Goal: Task Accomplishment & Management: Use online tool/utility

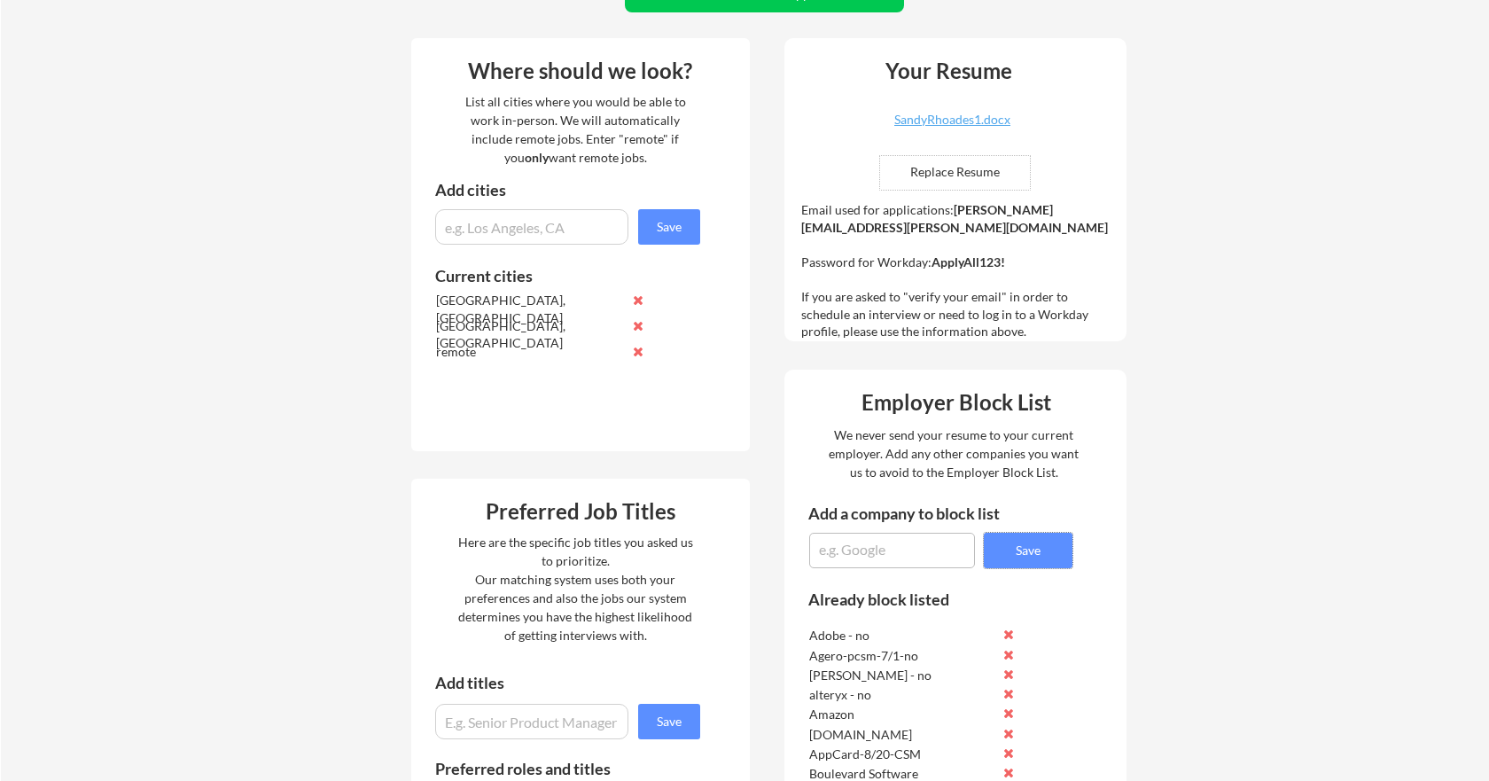
scroll to position [612, 0]
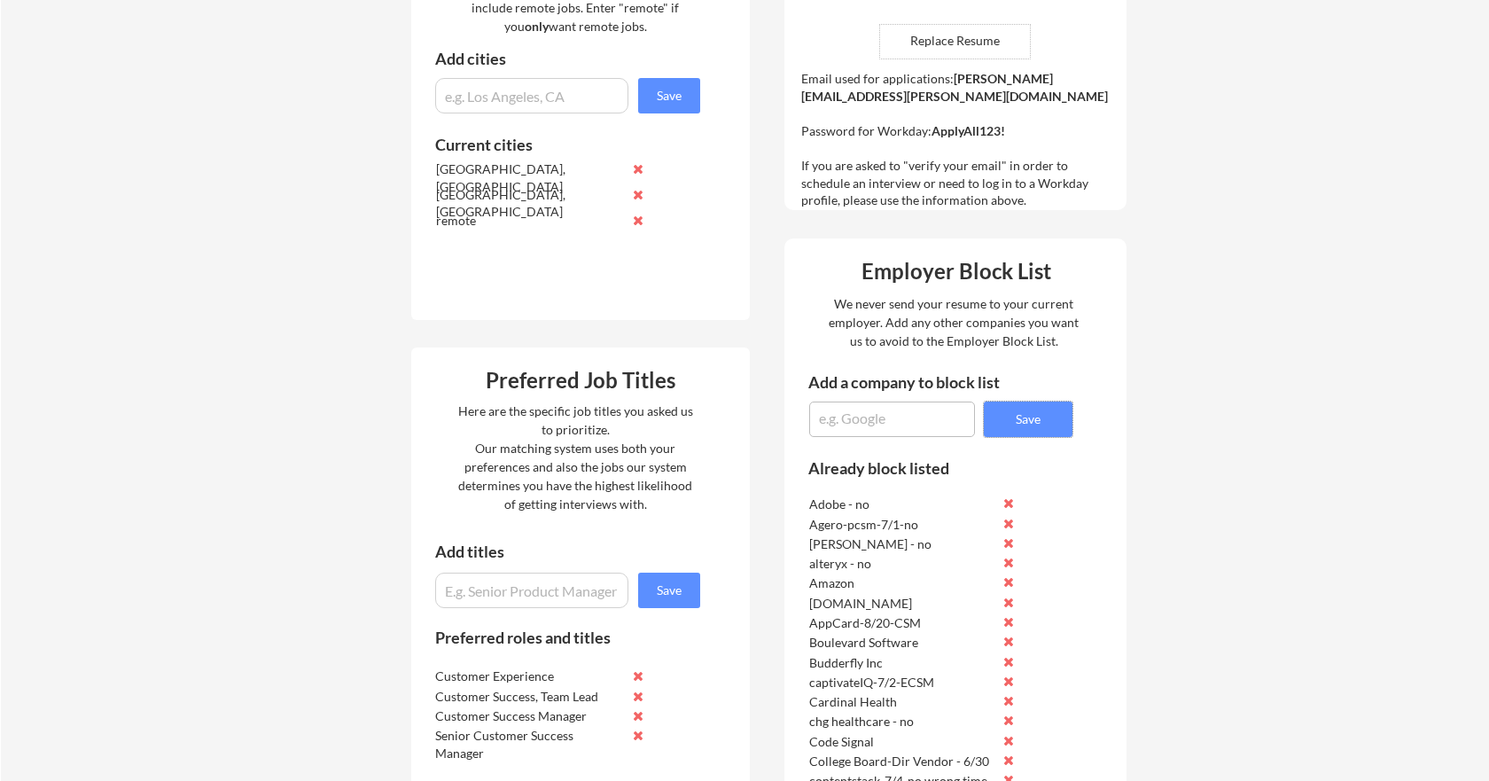
click at [883, 426] on textarea at bounding box center [892, 419] width 166 height 35
type textarea "smartsheet-SrCSM-8/21"
click at [1044, 414] on button "Save" at bounding box center [1028, 419] width 89 height 35
click at [836, 416] on textarea at bounding box center [892, 419] width 166 height 35
type textarea "FormDr-8/21-CSM"
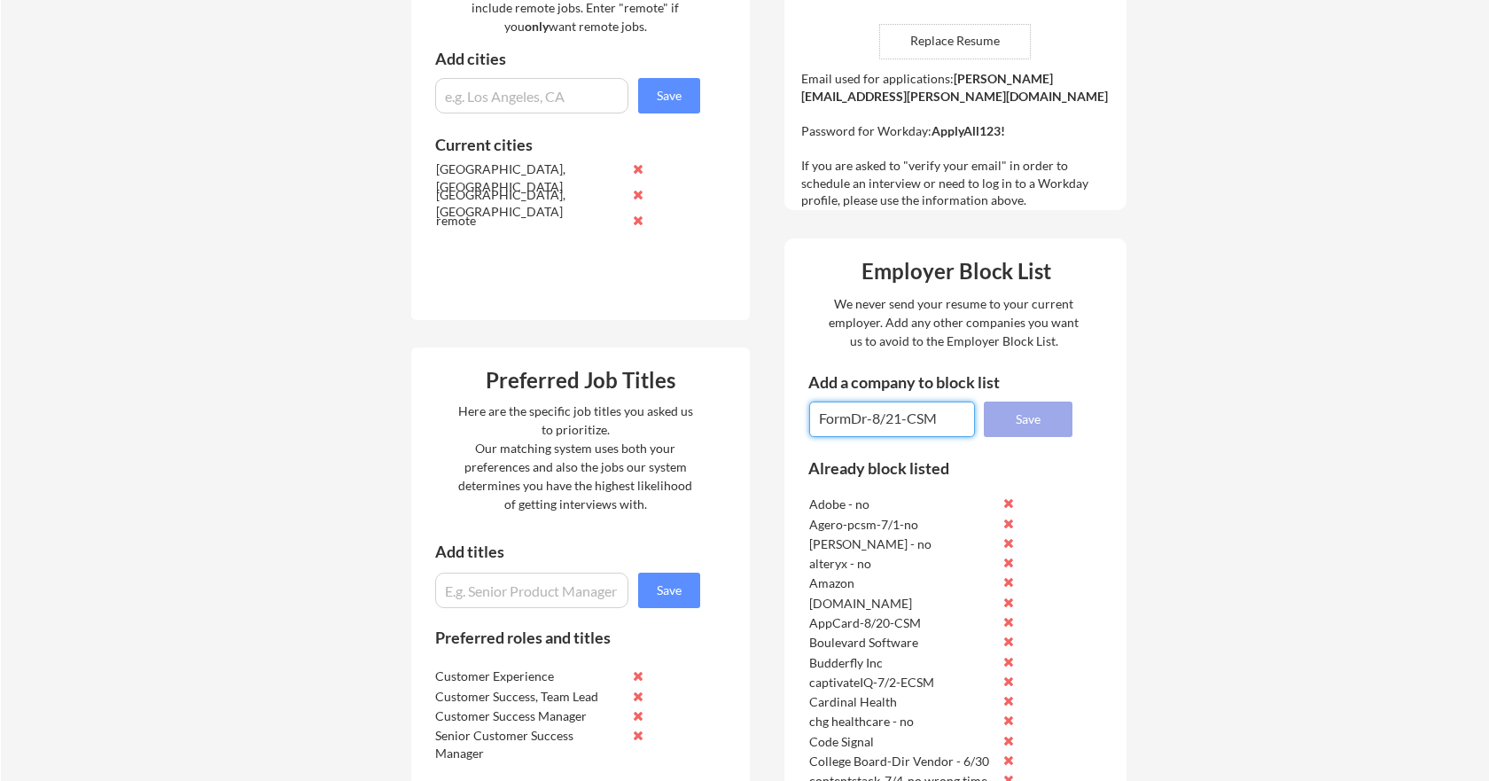
click at [1041, 417] on button "Save" at bounding box center [1028, 419] width 89 height 35
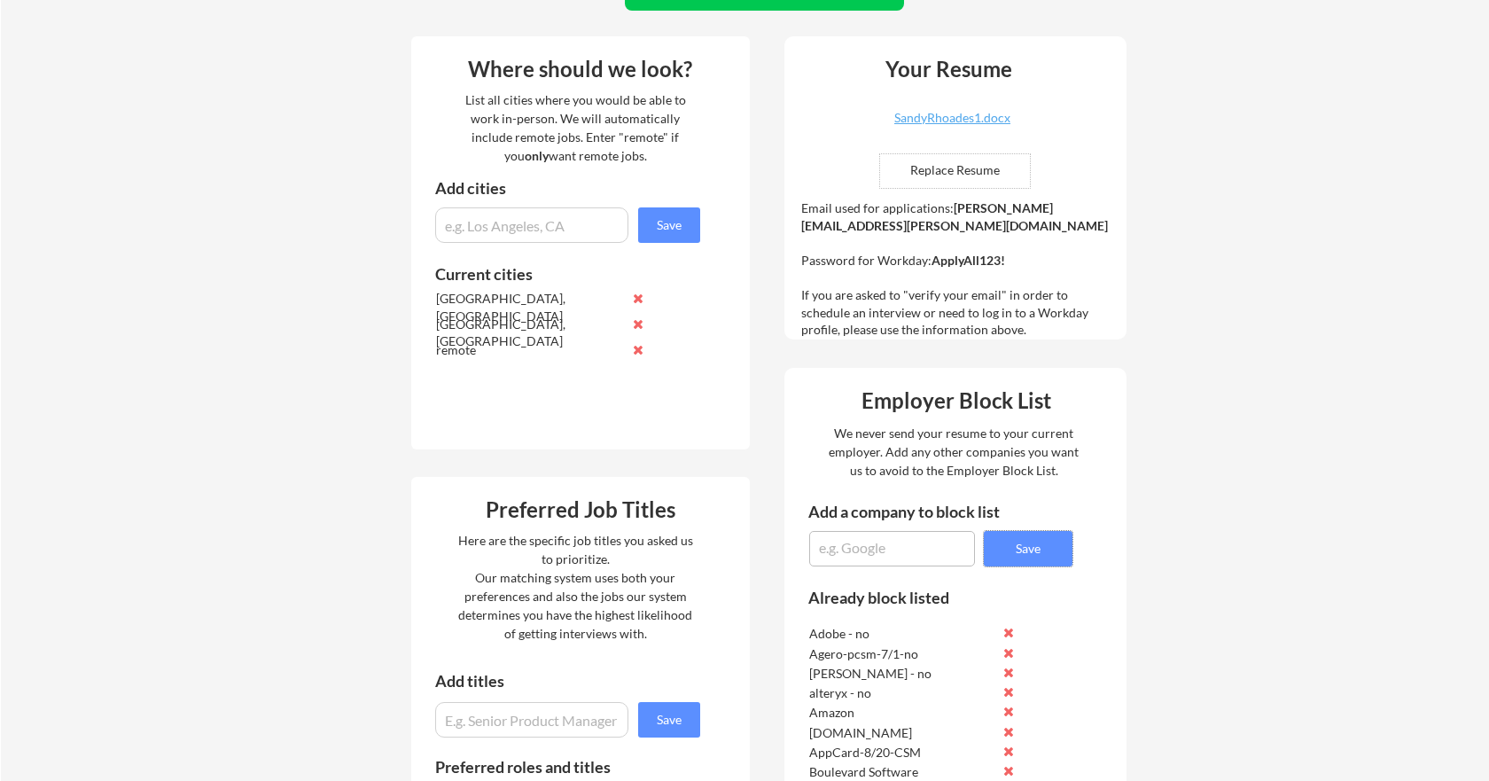
scroll to position [285, 0]
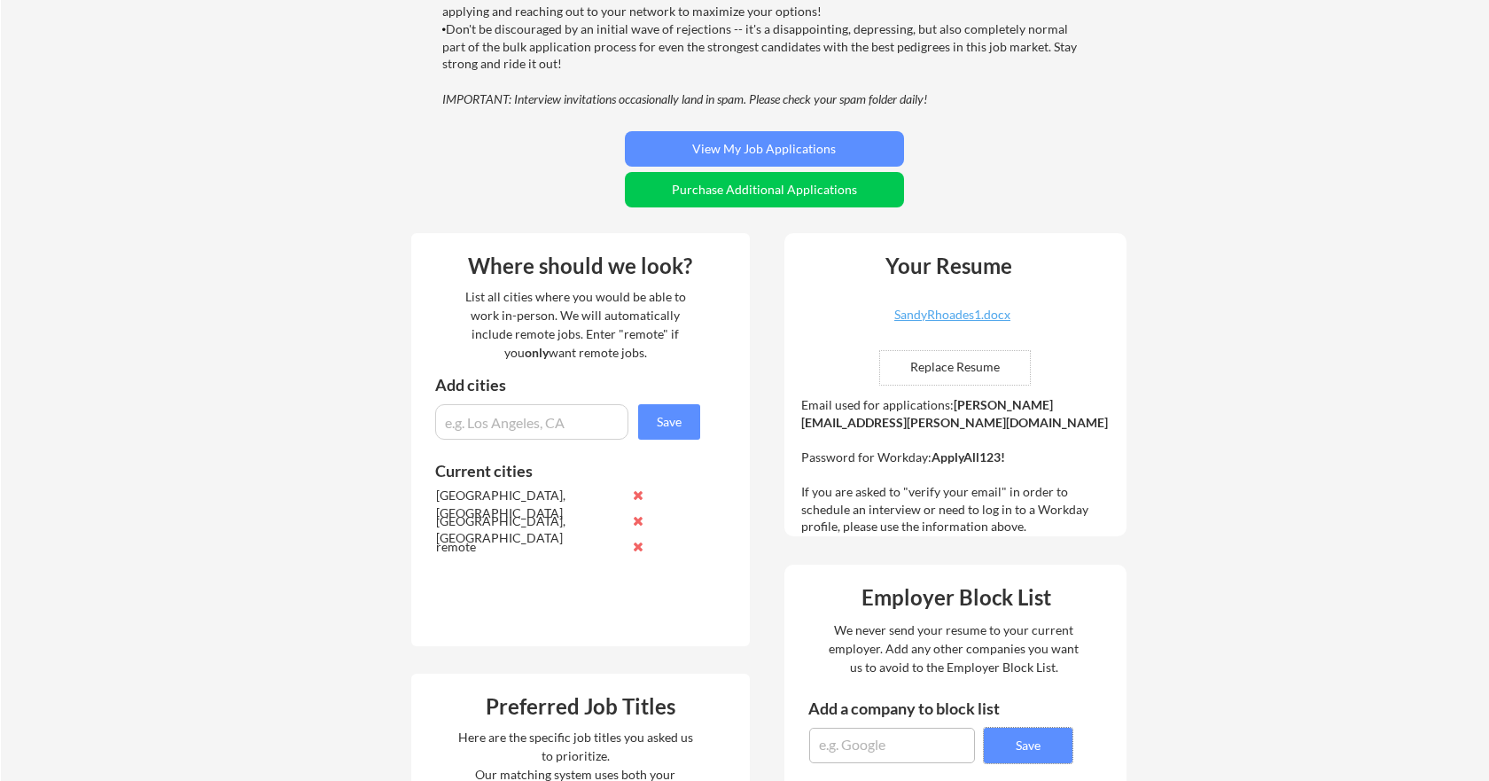
click at [874, 738] on textarea at bounding box center [892, 745] width 166 height 35
click at [888, 745] on textarea "thanx-8/21/CSM" at bounding box center [892, 745] width 166 height 35
type textarea "thanx-8/21-CSM"
drag, startPoint x: 1042, startPoint y: 743, endPoint x: 1048, endPoint y: 733, distance: 11.6
click at [1042, 743] on button "Save" at bounding box center [1028, 745] width 89 height 35
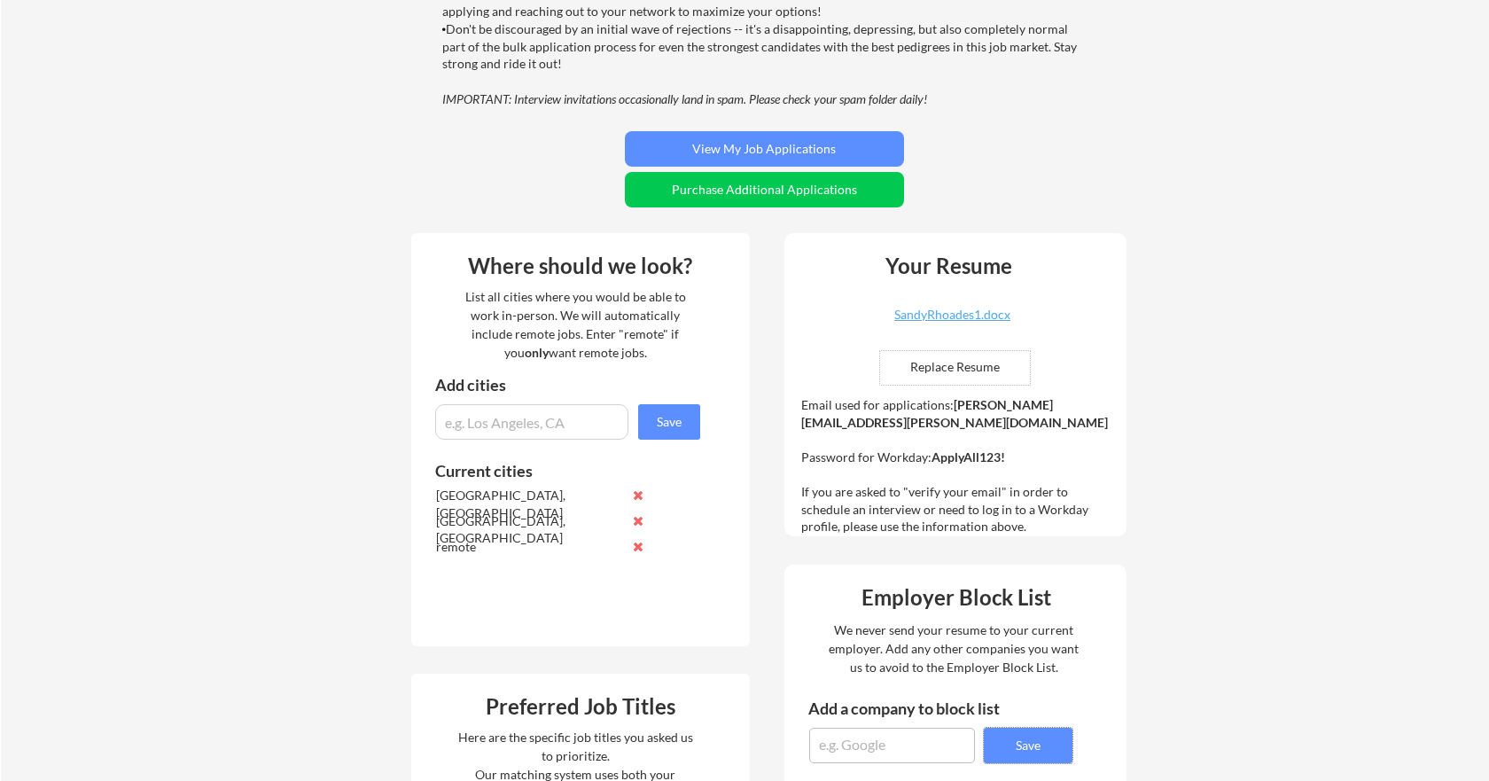
click at [879, 754] on textarea at bounding box center [892, 745] width 166 height 35
type textarea "PAR-BusSolDire-8/21"
click at [1038, 742] on button "Save" at bounding box center [1028, 745] width 89 height 35
